Goal: Information Seeking & Learning: Learn about a topic

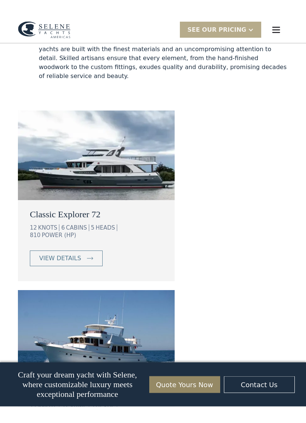
scroll to position [637, 0]
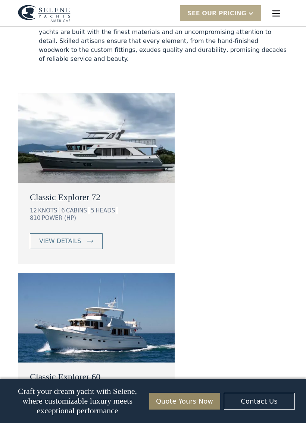
click at [55, 237] on div "view details" at bounding box center [60, 241] width 42 height 9
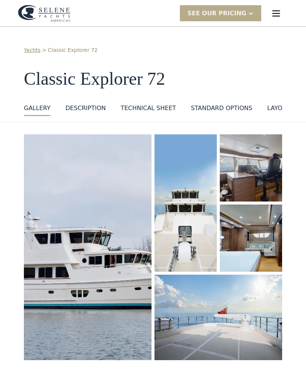
click at [53, 316] on img "open lightbox" at bounding box center [88, 248] width 128 height 226
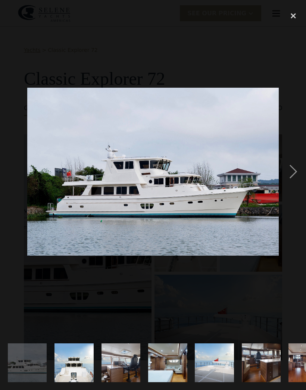
click at [296, 173] on div "next image" at bounding box center [293, 172] width 25 height 328
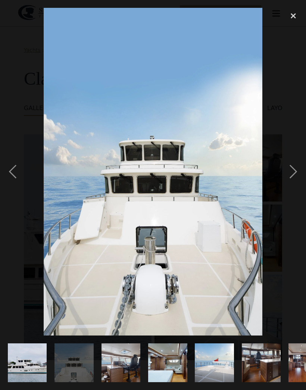
click at [298, 171] on div "next image" at bounding box center [293, 172] width 25 height 328
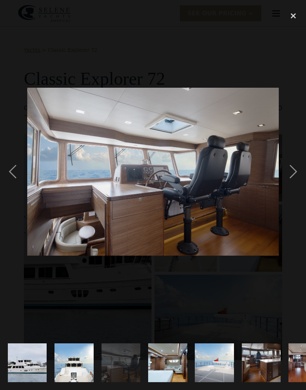
click at [296, 170] on div "next image" at bounding box center [293, 172] width 25 height 328
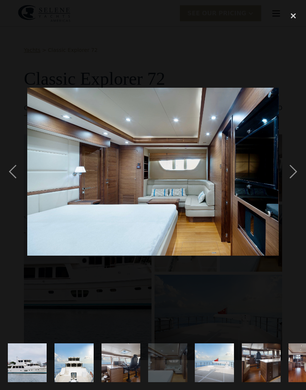
click at [294, 173] on div "next image" at bounding box center [293, 172] width 25 height 328
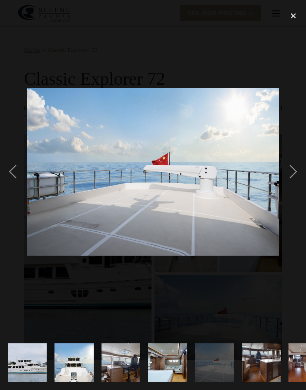
click at [297, 173] on div "next image" at bounding box center [293, 172] width 25 height 328
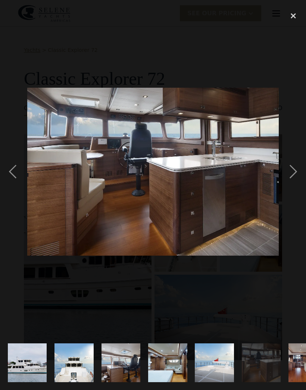
click at [294, 173] on div "next image" at bounding box center [293, 172] width 25 height 328
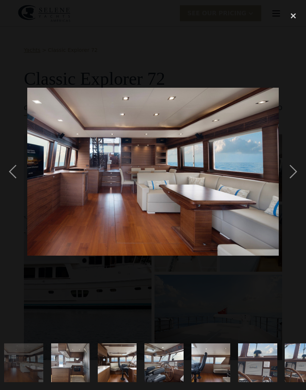
scroll to position [0, 285]
click at [293, 173] on div "next image" at bounding box center [293, 172] width 25 height 328
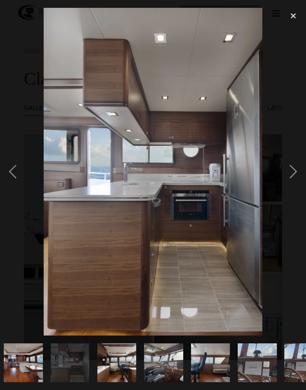
click at [296, 173] on div "next image" at bounding box center [293, 172] width 25 height 328
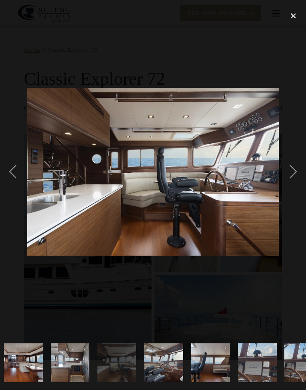
click at [295, 173] on div "next image" at bounding box center [293, 172] width 25 height 328
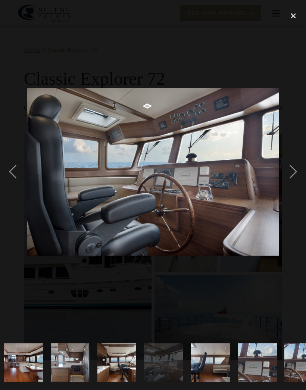
click at [297, 171] on div "next image" at bounding box center [293, 172] width 25 height 328
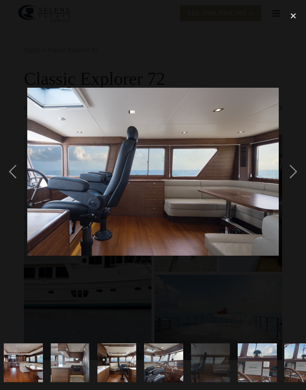
click at [297, 172] on div "next image" at bounding box center [293, 172] width 25 height 328
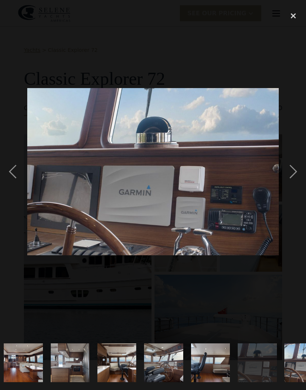
click at [298, 172] on div "next image" at bounding box center [293, 172] width 25 height 328
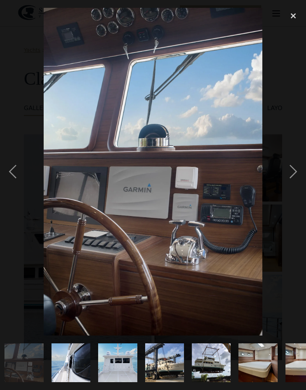
scroll to position [0, 566]
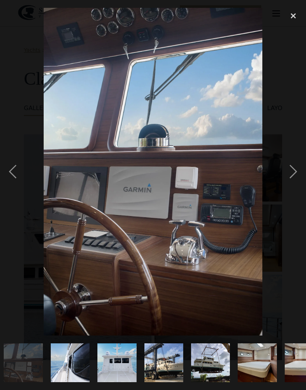
click at [295, 172] on div "next image" at bounding box center [293, 172] width 25 height 328
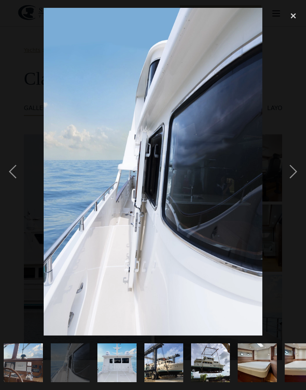
click at [10, 170] on div "previous image" at bounding box center [12, 172] width 25 height 328
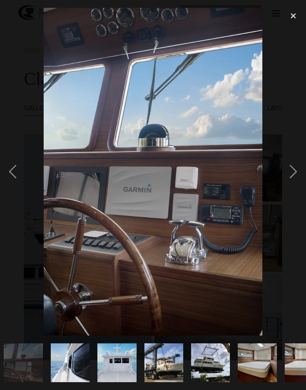
click at [297, 172] on div "next image" at bounding box center [293, 172] width 25 height 328
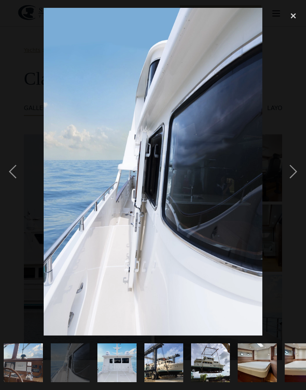
click at [300, 171] on div "next image" at bounding box center [293, 172] width 25 height 328
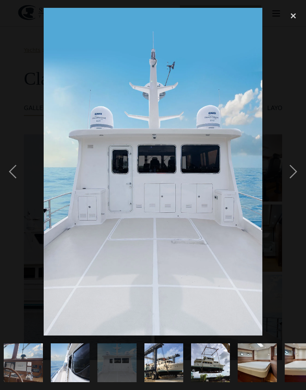
click at [297, 173] on div "next image" at bounding box center [293, 172] width 25 height 328
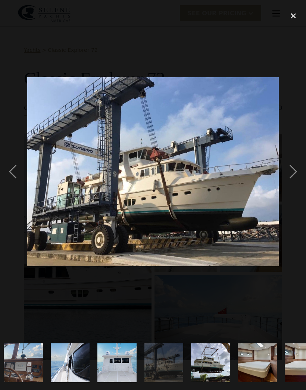
click at [296, 170] on div "next image" at bounding box center [293, 172] width 25 height 328
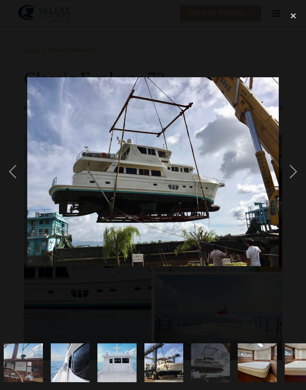
click at [298, 171] on div "next image" at bounding box center [293, 172] width 25 height 328
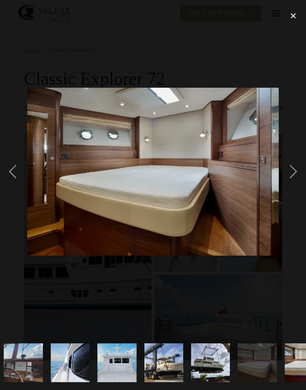
click at [299, 171] on div "next image" at bounding box center [293, 172] width 25 height 328
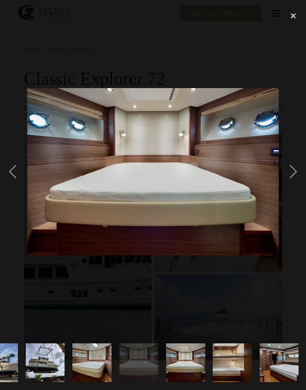
scroll to position [0, 732]
click at [299, 170] on div "next image" at bounding box center [293, 172] width 25 height 328
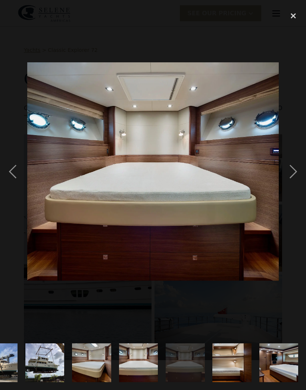
click at [294, 172] on div "next image" at bounding box center [293, 172] width 25 height 328
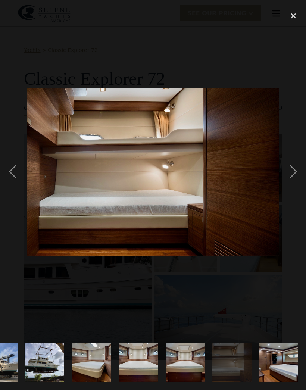
click at [298, 172] on div "next image" at bounding box center [293, 172] width 25 height 328
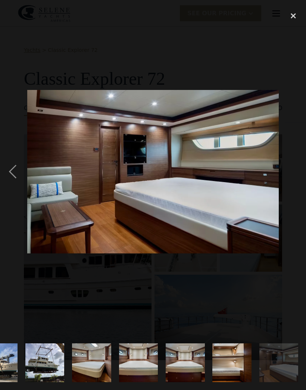
click at [295, 18] on div "close lightbox" at bounding box center [293, 16] width 25 height 16
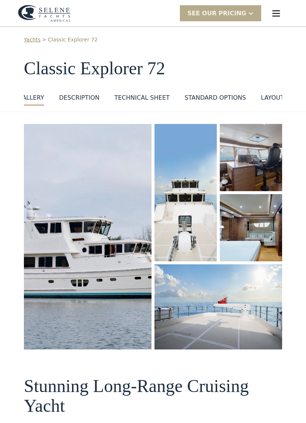
scroll to position [0, 6]
click at [74, 100] on div "DESCRIPTION" at bounding box center [79, 97] width 40 height 9
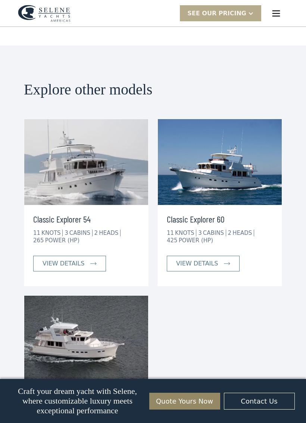
scroll to position [1747, 0]
click at [226, 262] on img at bounding box center [227, 263] width 6 height 3
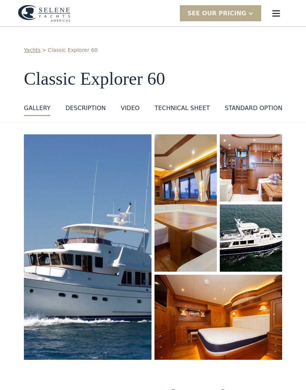
click at [43, 294] on img "open lightbox" at bounding box center [88, 247] width 132 height 232
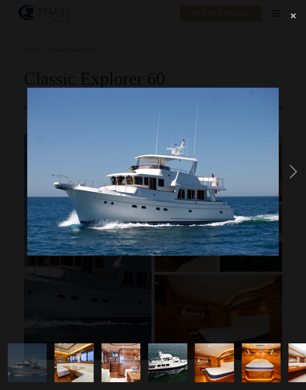
click at [294, 173] on div "next image" at bounding box center [293, 172] width 25 height 328
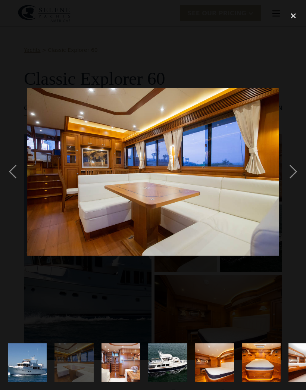
click at [294, 175] on div "next image" at bounding box center [293, 172] width 25 height 328
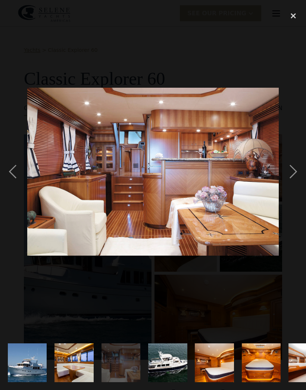
click at [296, 173] on div "next image" at bounding box center [293, 172] width 25 height 328
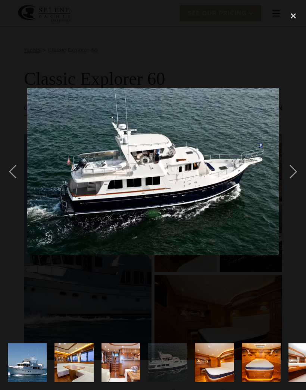
click at [296, 177] on div "next image" at bounding box center [293, 172] width 25 height 328
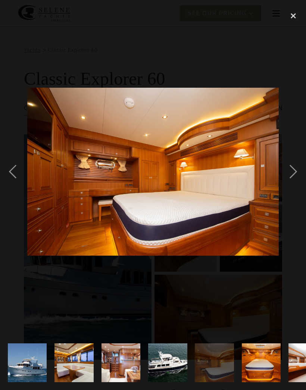
click at [297, 173] on div "next image" at bounding box center [293, 172] width 25 height 328
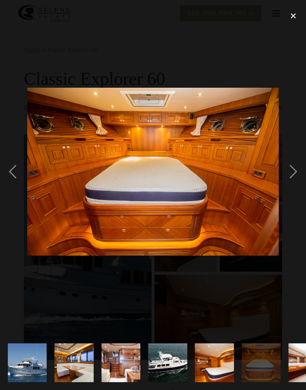
click at [296, 175] on div "next image" at bounding box center [293, 172] width 25 height 328
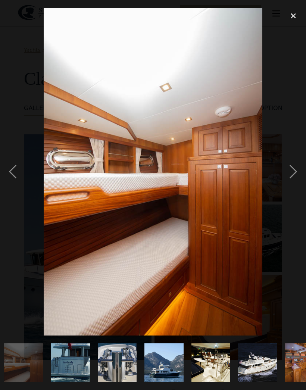
scroll to position [0, 285]
click at [297, 174] on div "next image" at bounding box center [293, 172] width 25 height 328
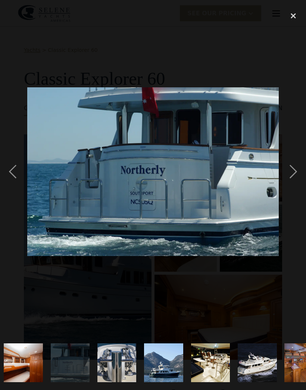
click at [297, 171] on div "next image" at bounding box center [293, 172] width 25 height 328
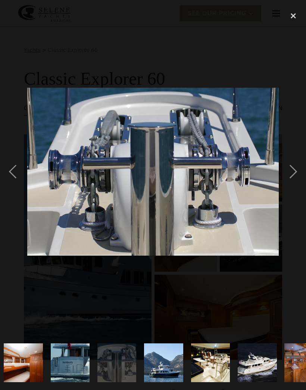
click at [297, 170] on div "next image" at bounding box center [293, 172] width 25 height 328
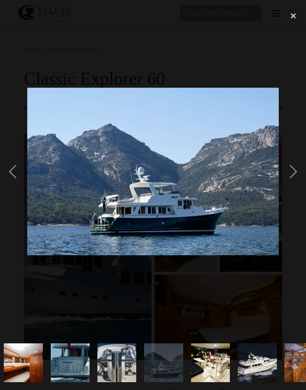
click at [302, 171] on div "next image" at bounding box center [293, 172] width 25 height 328
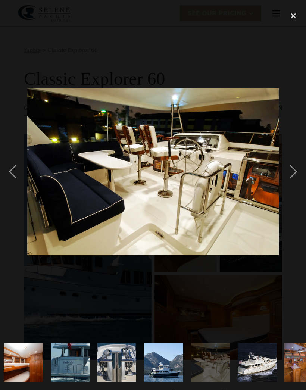
click at [296, 173] on div "next image" at bounding box center [293, 172] width 25 height 328
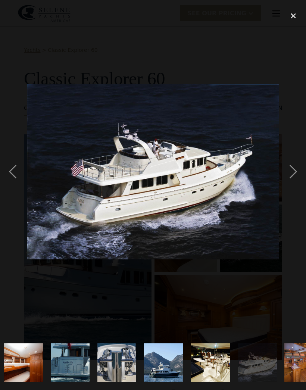
click at [300, 172] on div "next image" at bounding box center [293, 172] width 25 height 328
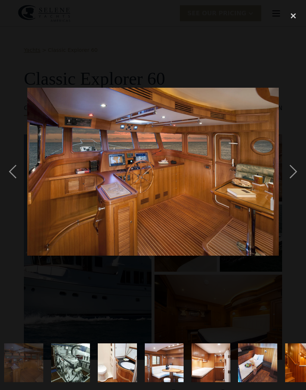
scroll to position [0, 566]
click at [299, 172] on div "next image" at bounding box center [293, 172] width 25 height 328
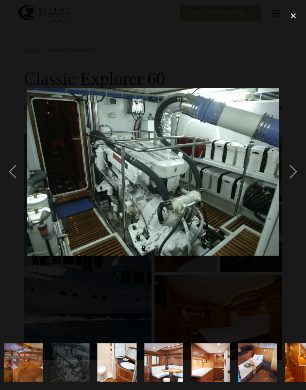
click at [291, 175] on div "next image" at bounding box center [293, 172] width 25 height 328
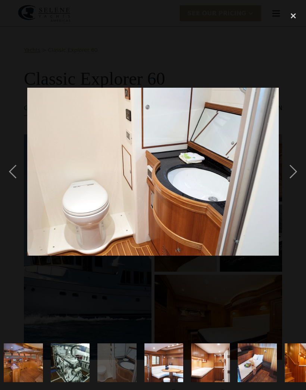
click at [293, 172] on div "next image" at bounding box center [293, 172] width 25 height 328
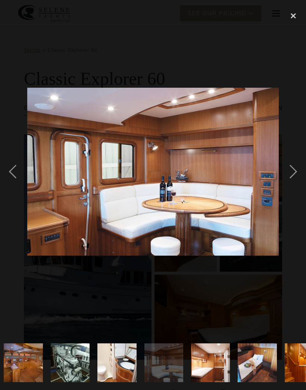
click at [294, 174] on div "next image" at bounding box center [293, 172] width 25 height 328
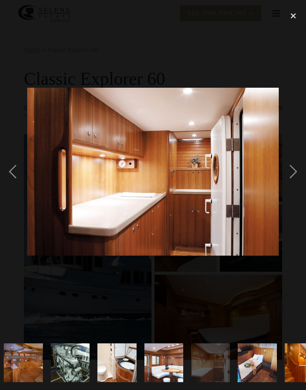
click at [298, 172] on div "next image" at bounding box center [293, 172] width 25 height 328
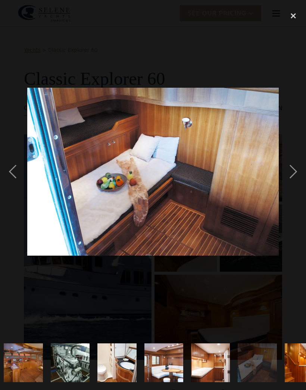
click at [302, 172] on div "next image" at bounding box center [293, 172] width 25 height 328
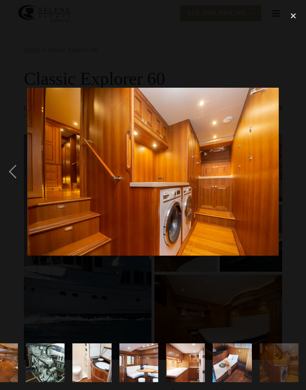
scroll to position [0, 591]
click at [293, 16] on div "close lightbox" at bounding box center [293, 16] width 25 height 16
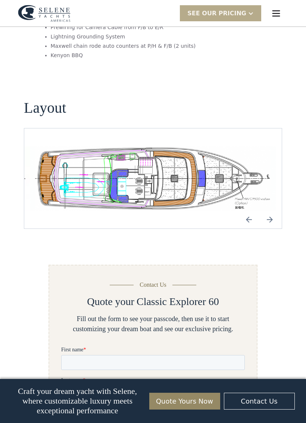
scroll to position [1390, 0]
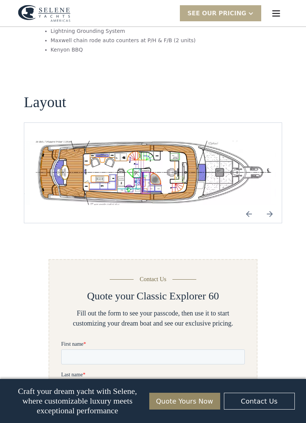
click at [268, 205] on img "Next slide" at bounding box center [270, 214] width 18 height 18
click at [270, 205] on img "Next slide" at bounding box center [270, 214] width 18 height 18
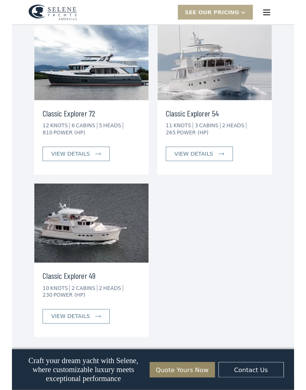
scroll to position [2233, 0]
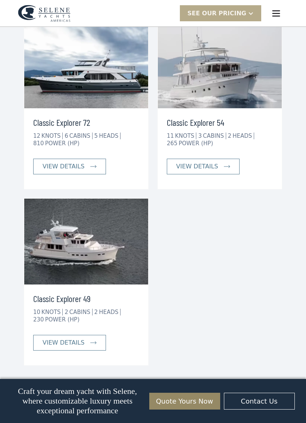
click at [46, 336] on link "view details" at bounding box center [69, 343] width 73 height 16
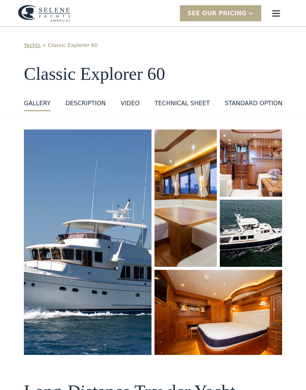
scroll to position [0, 0]
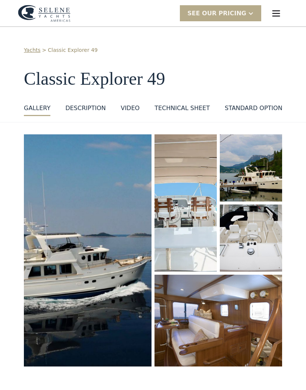
click at [56, 304] on img "open lightbox" at bounding box center [87, 251] width 131 height 238
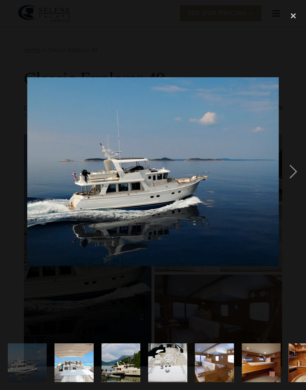
click at [293, 172] on div "next image" at bounding box center [293, 172] width 25 height 328
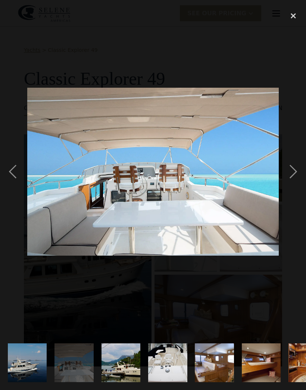
click at [295, 172] on div "next image" at bounding box center [293, 172] width 25 height 328
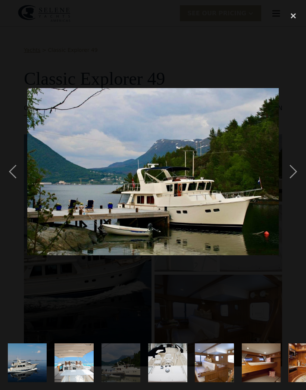
click at [293, 173] on div "next image" at bounding box center [293, 172] width 25 height 328
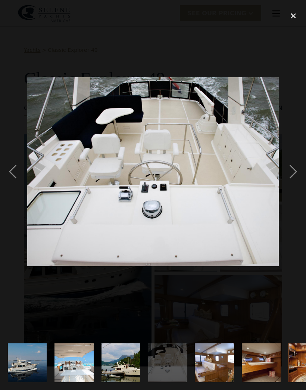
click at [291, 172] on div "next image" at bounding box center [293, 172] width 25 height 328
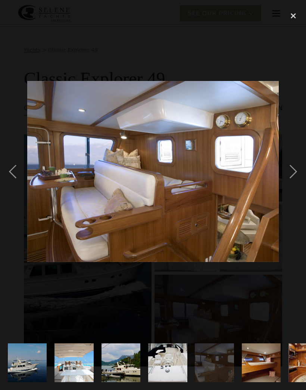
click at [293, 173] on div "next image" at bounding box center [293, 172] width 25 height 328
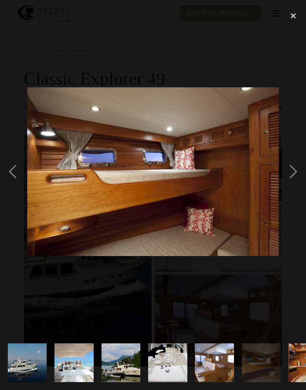
click at [294, 173] on div "next image" at bounding box center [293, 172] width 25 height 328
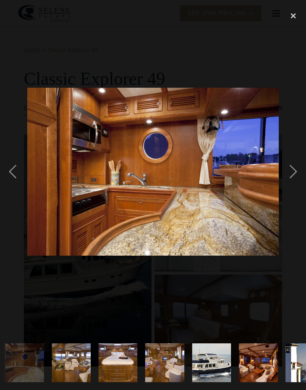
scroll to position [0, 285]
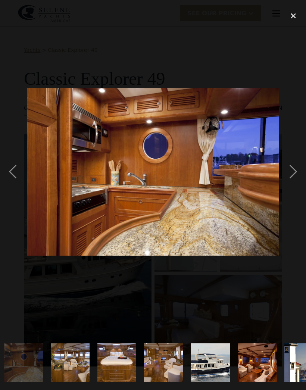
click at [295, 173] on div "next image" at bounding box center [293, 172] width 25 height 328
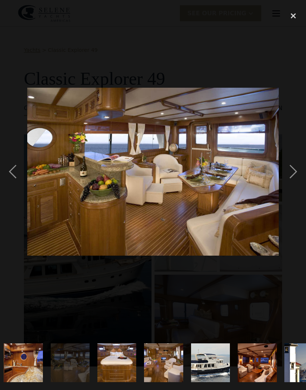
click at [298, 170] on div "next image" at bounding box center [293, 172] width 25 height 328
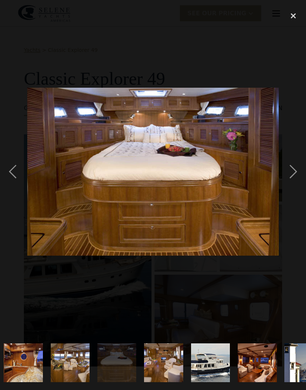
click at [295, 172] on div "next image" at bounding box center [293, 172] width 25 height 328
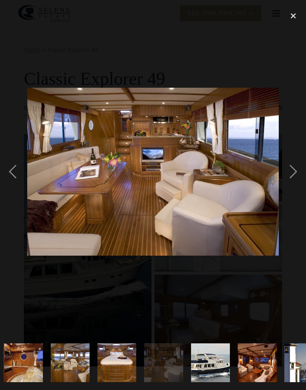
click at [291, 172] on div "next image" at bounding box center [293, 172] width 25 height 328
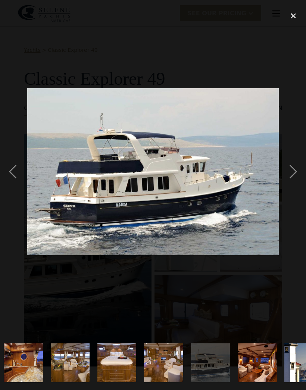
click at [297, 171] on div "next image" at bounding box center [293, 172] width 25 height 328
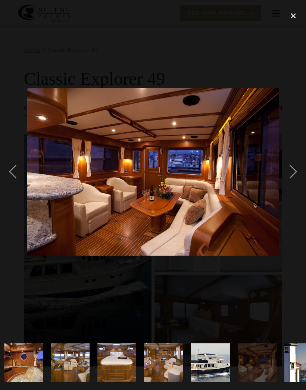
click at [299, 172] on div "next image" at bounding box center [293, 172] width 25 height 328
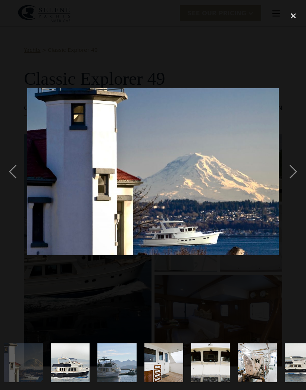
scroll to position [0, 566]
click at [295, 173] on div "next image" at bounding box center [293, 172] width 25 height 328
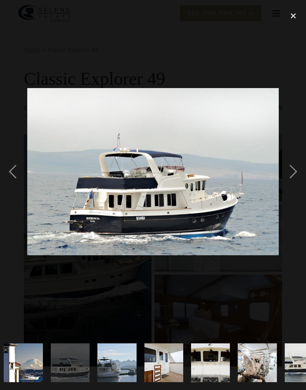
click at [294, 173] on div "next image" at bounding box center [293, 172] width 25 height 328
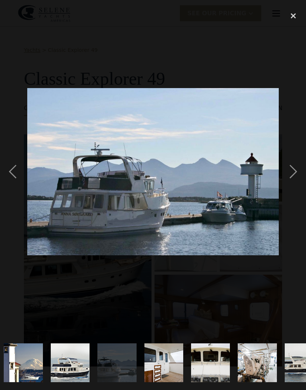
click at [296, 172] on div "next image" at bounding box center [293, 172] width 25 height 328
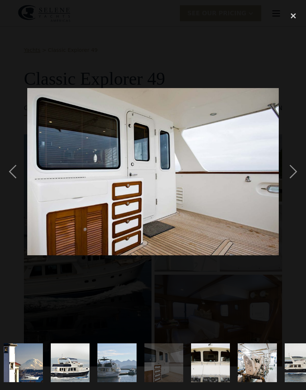
click at [294, 171] on div "next image" at bounding box center [293, 172] width 25 height 328
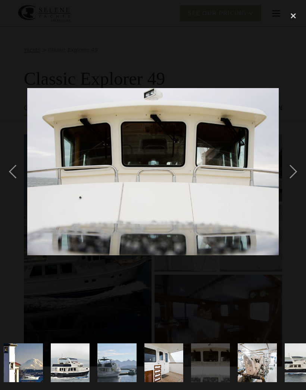
click at [296, 171] on div "next image" at bounding box center [293, 172] width 25 height 328
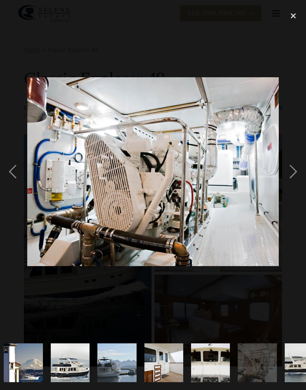
click at [294, 171] on div "next image" at bounding box center [293, 172] width 25 height 328
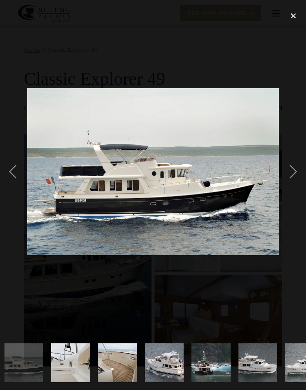
scroll to position [0, 847]
click at [294, 172] on div "next image" at bounding box center [293, 172] width 25 height 328
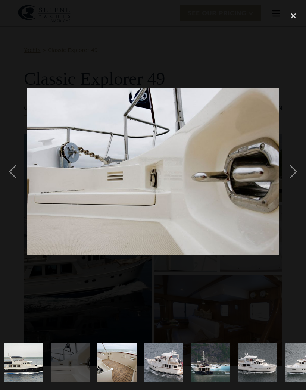
click at [293, 175] on div "next image" at bounding box center [293, 172] width 25 height 328
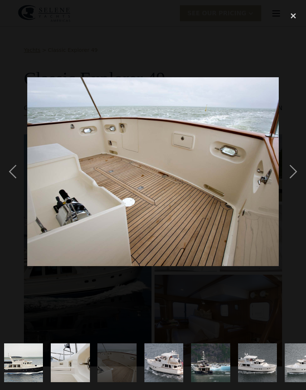
click at [294, 173] on div "next image" at bounding box center [293, 172] width 25 height 328
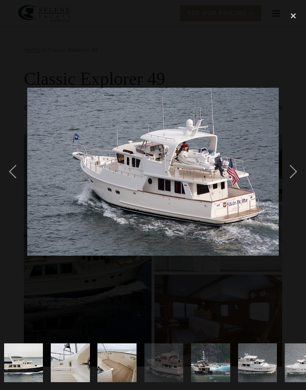
click at [294, 173] on div "next image" at bounding box center [293, 172] width 25 height 328
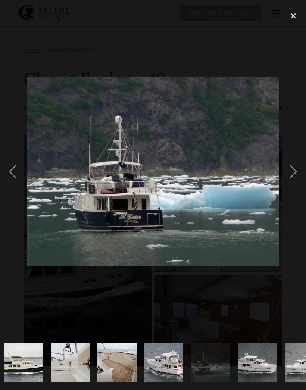
click at [295, 172] on div "next image" at bounding box center [293, 172] width 25 height 328
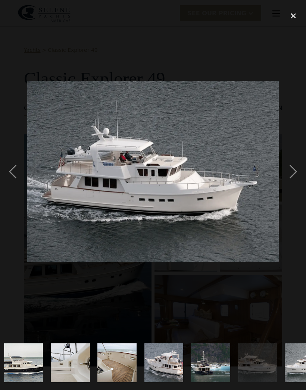
click at [296, 173] on div "next image" at bounding box center [293, 172] width 25 height 328
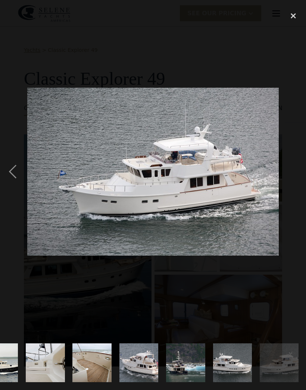
scroll to position [0, 872]
click at [300, 172] on div "next image" at bounding box center [293, 172] width 25 height 328
click at [296, 17] on div "close lightbox" at bounding box center [293, 16] width 25 height 16
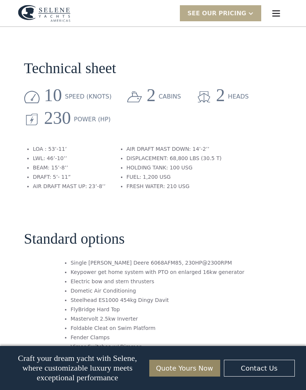
scroll to position [980, 0]
